Goal: Transaction & Acquisition: Download file/media

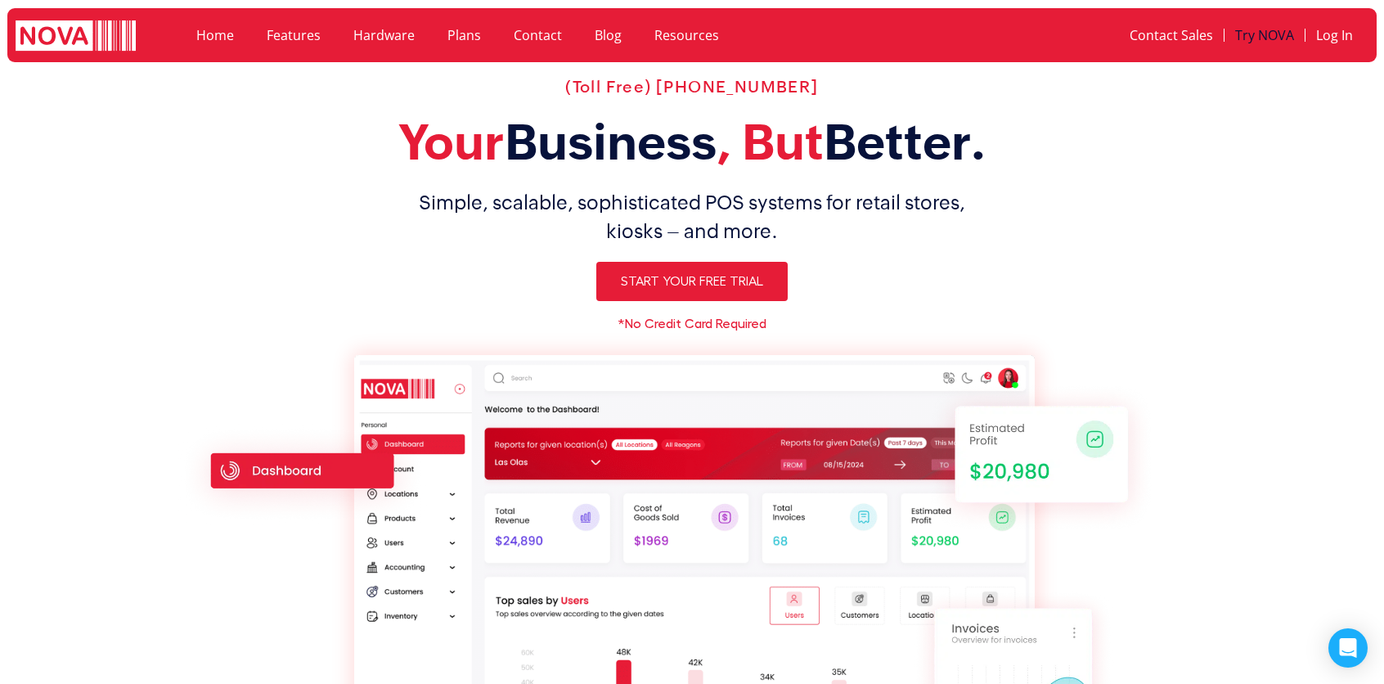
click at [1292, 33] on link "Try NOVA" at bounding box center [1264, 35] width 80 height 38
click at [204, 33] on link "Home" at bounding box center [215, 35] width 70 height 38
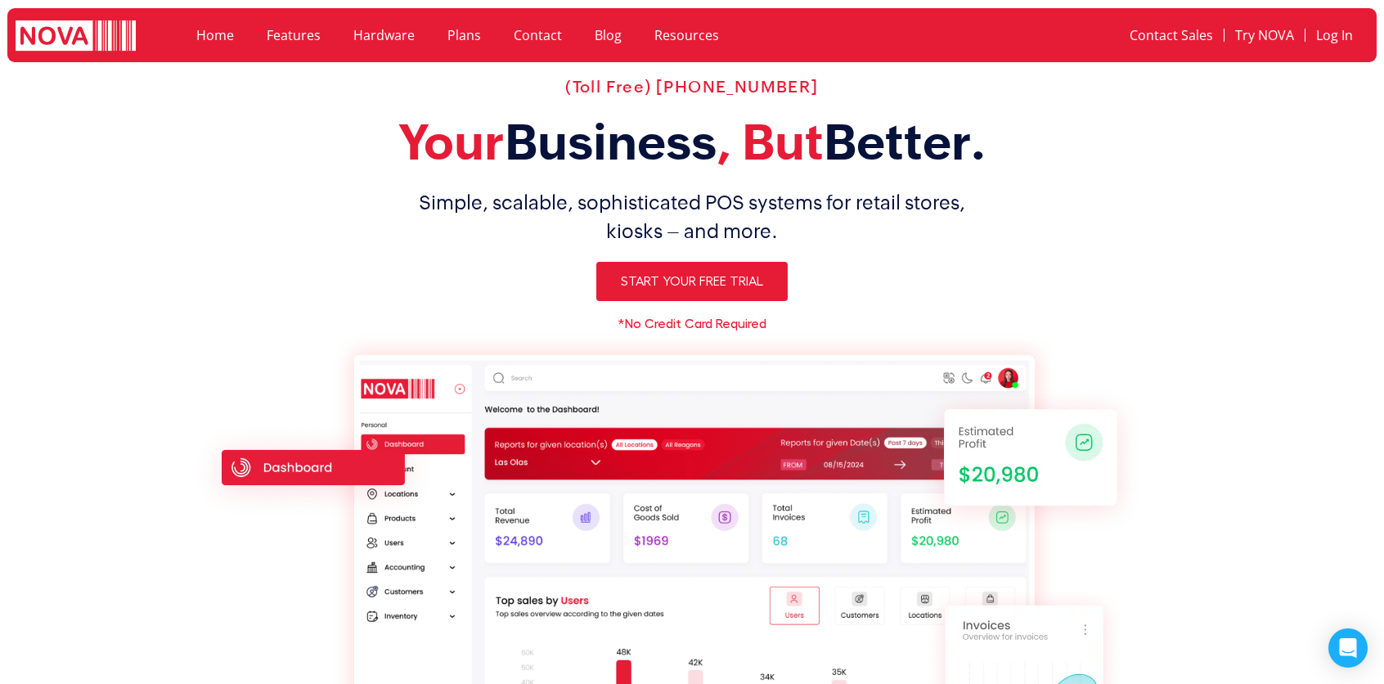
click at [363, 221] on h1 "Simple, scalable, sophisticated POS systems for retail stores, kiosks – and mor…" at bounding box center [692, 216] width 1016 height 57
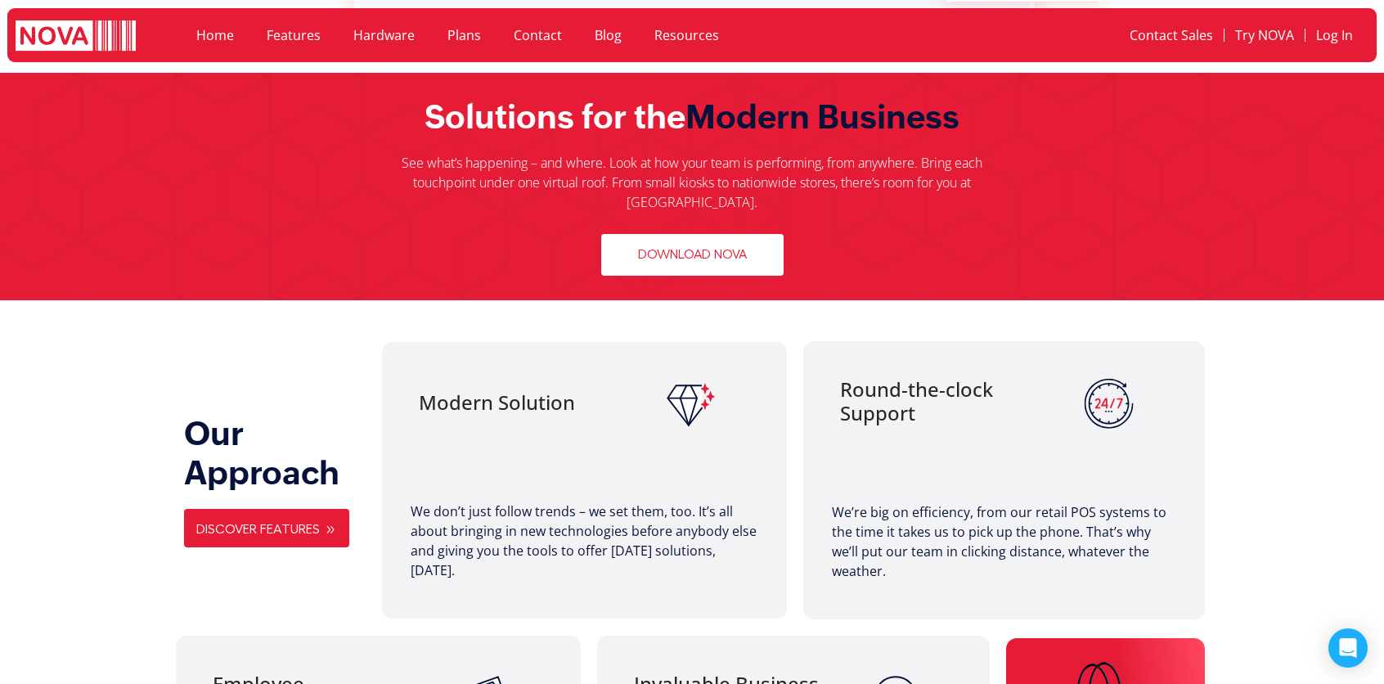
scroll to position [851, 0]
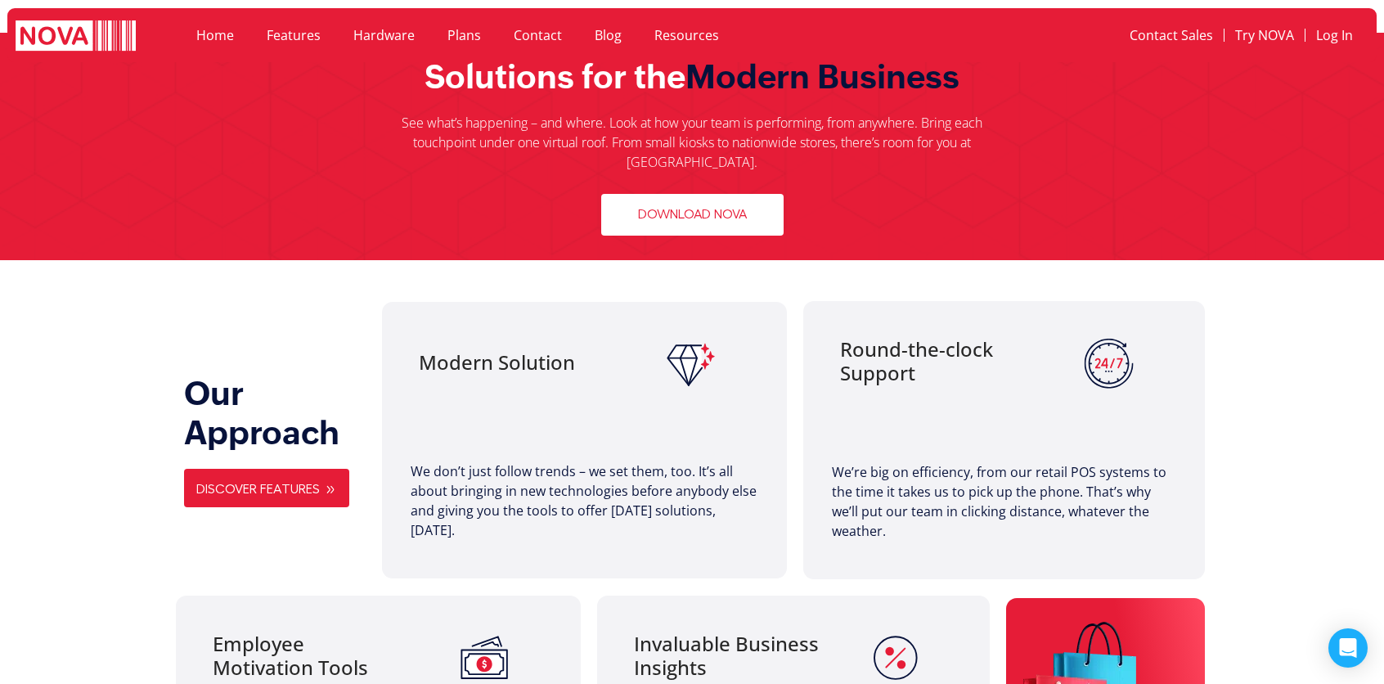
click at [697, 207] on span "Download Nova" at bounding box center [692, 215] width 109 height 16
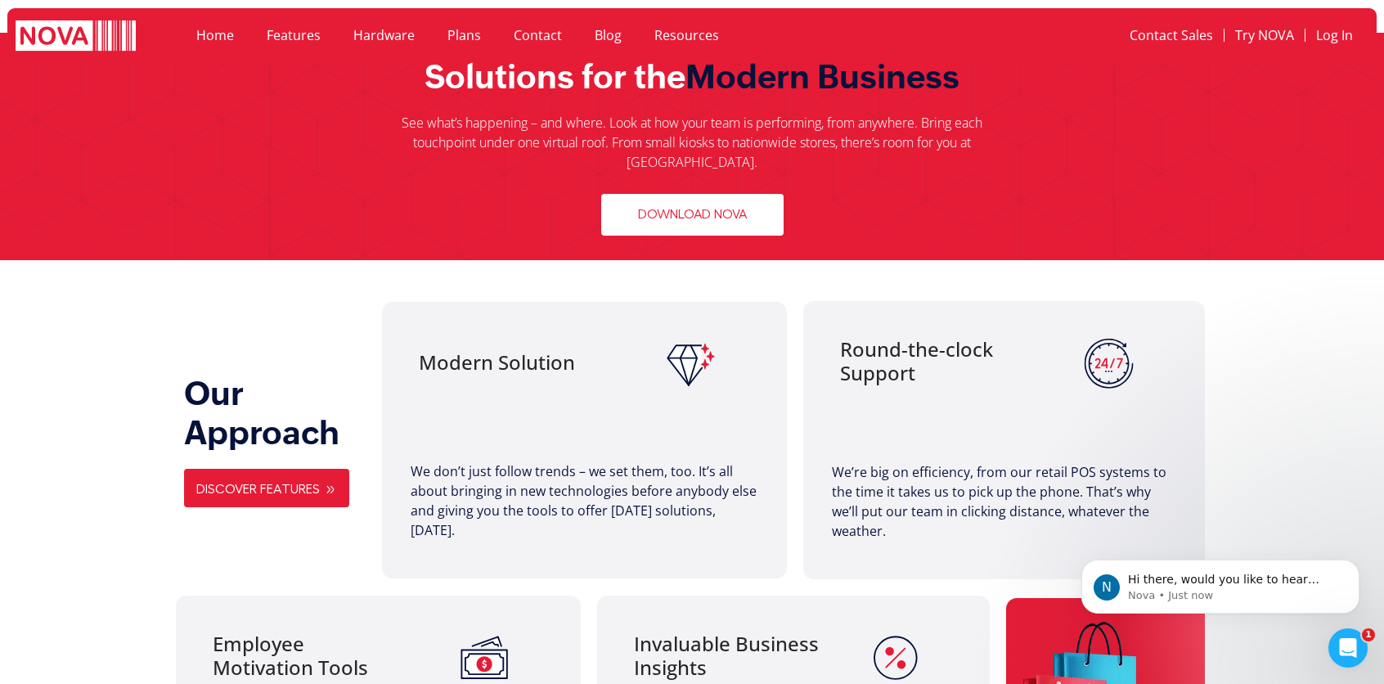
scroll to position [0, 0]
